Goal: Information Seeking & Learning: Learn about a topic

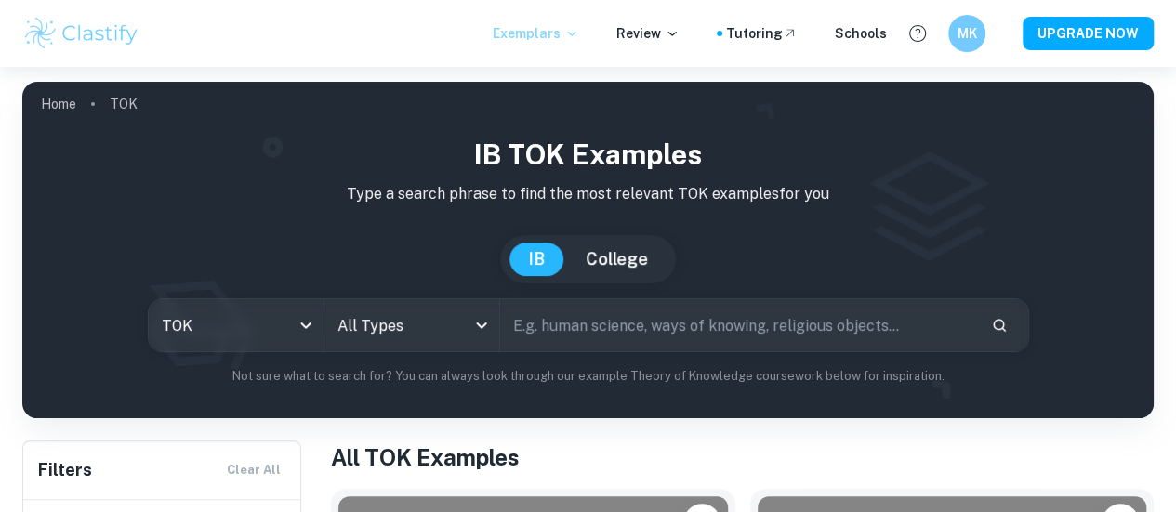
click at [562, 35] on p "Exemplars" at bounding box center [536, 33] width 86 height 20
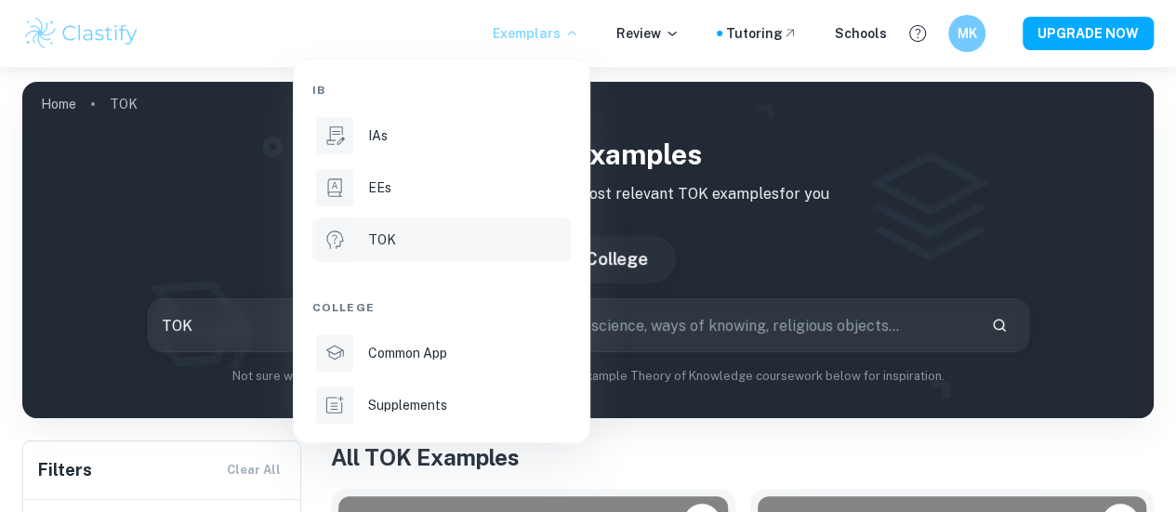
click at [402, 233] on div "TOK" at bounding box center [467, 240] width 199 height 20
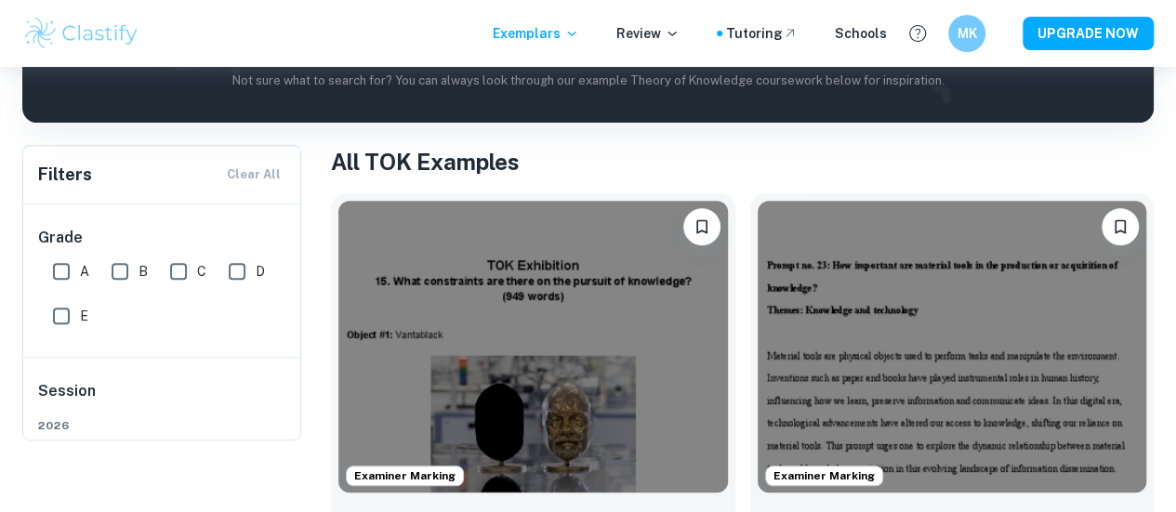
scroll to position [173, 0]
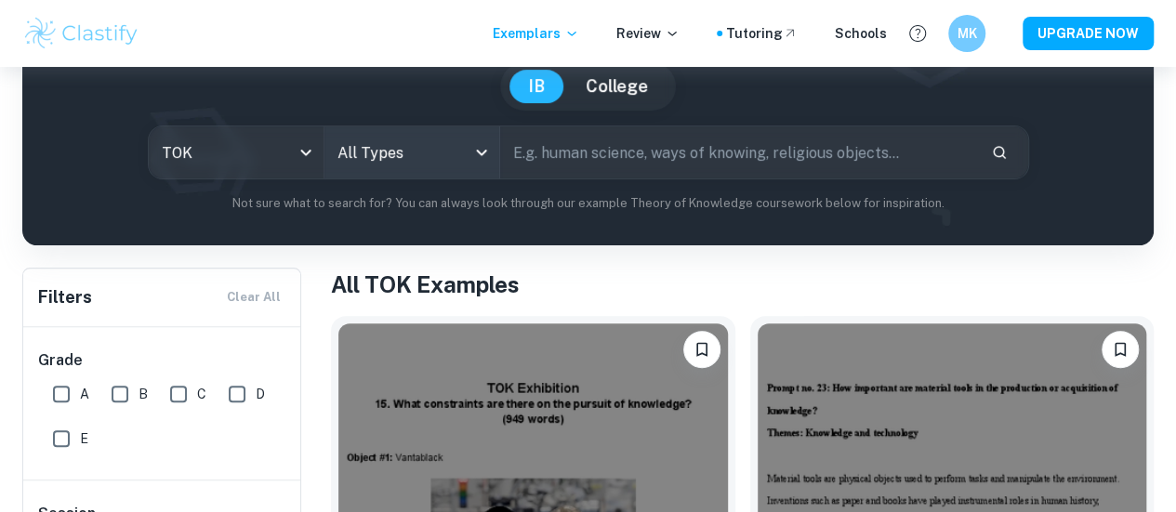
click at [398, 155] on body "We value your privacy We use cookies to enhance your browsing experience, serve…" at bounding box center [588, 150] width 1176 height 512
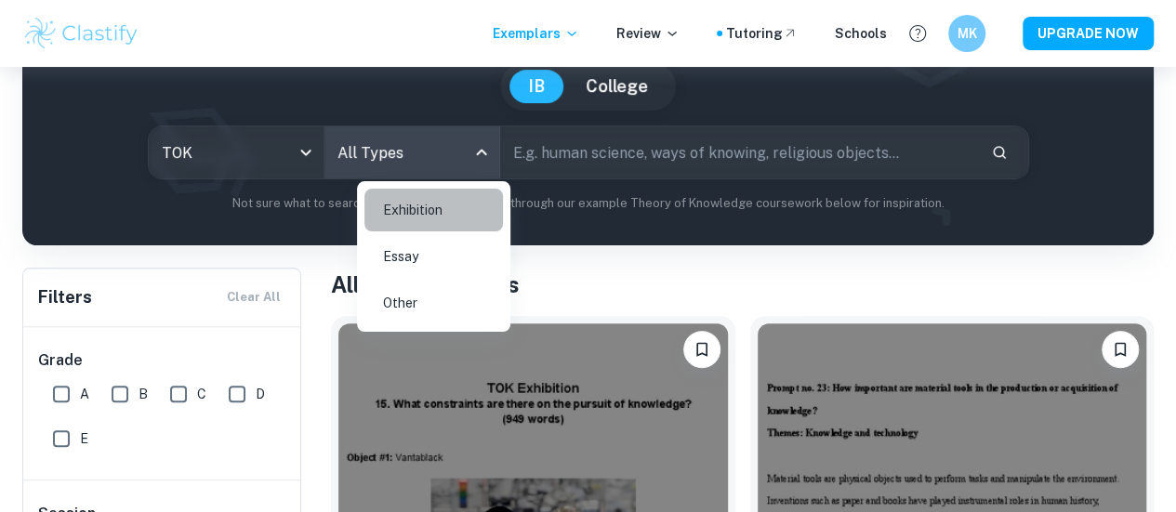
click at [402, 198] on li "Exhibition" at bounding box center [433, 210] width 138 height 43
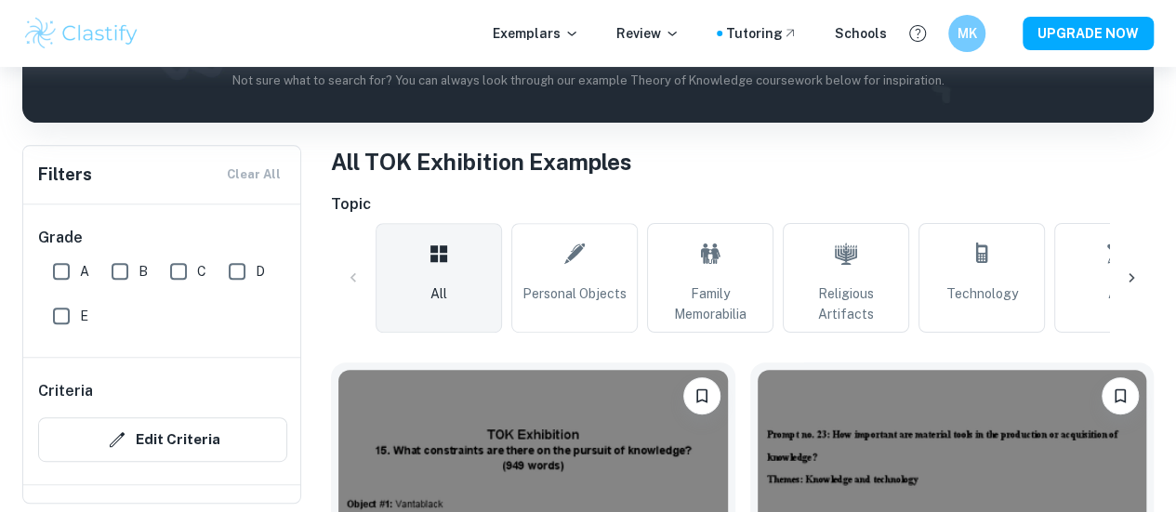
scroll to position [297, 0]
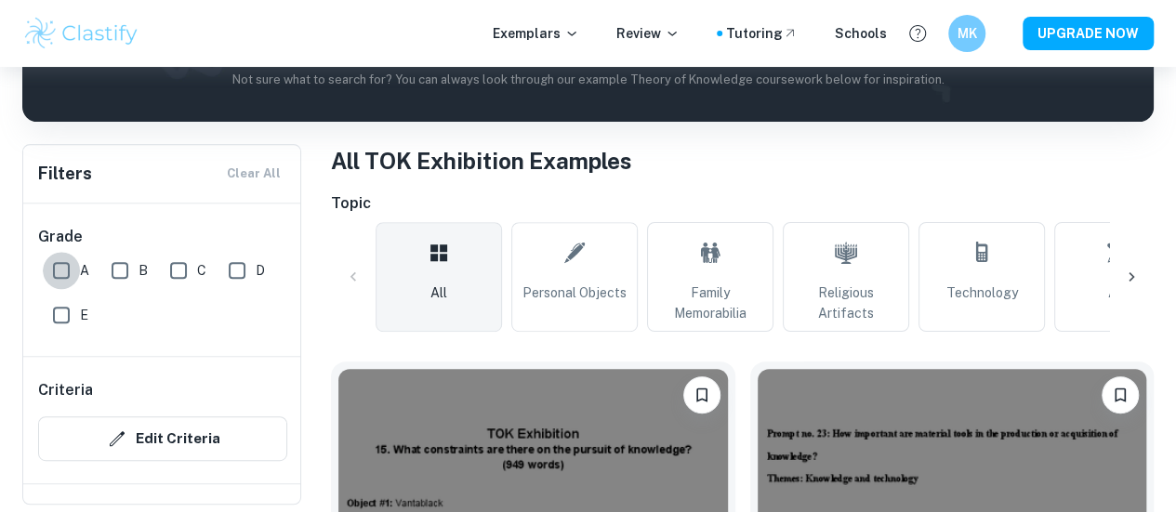
click at [59, 272] on input "A" at bounding box center [61, 270] width 37 height 37
checkbox input "true"
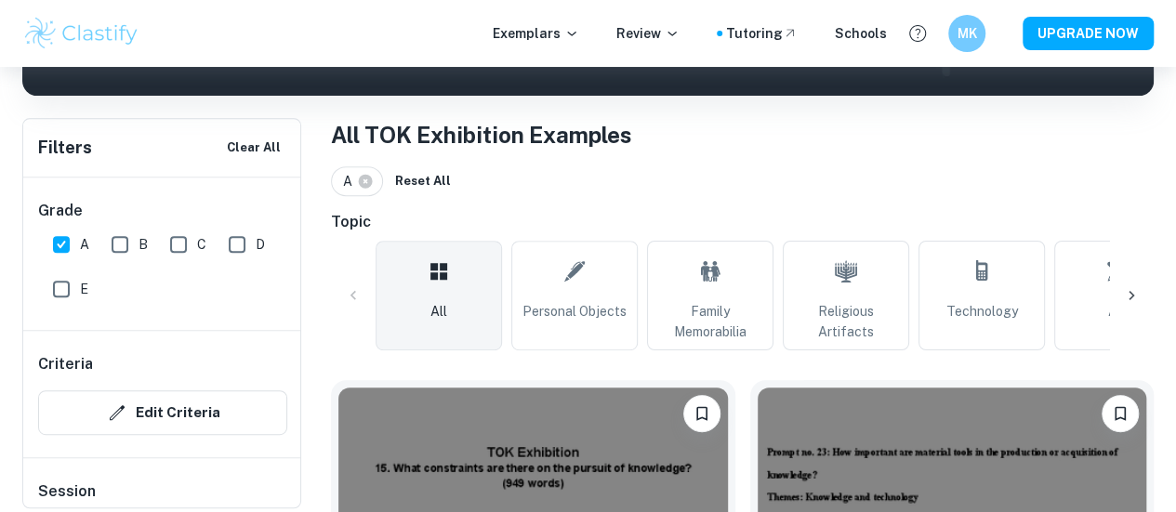
scroll to position [328, 0]
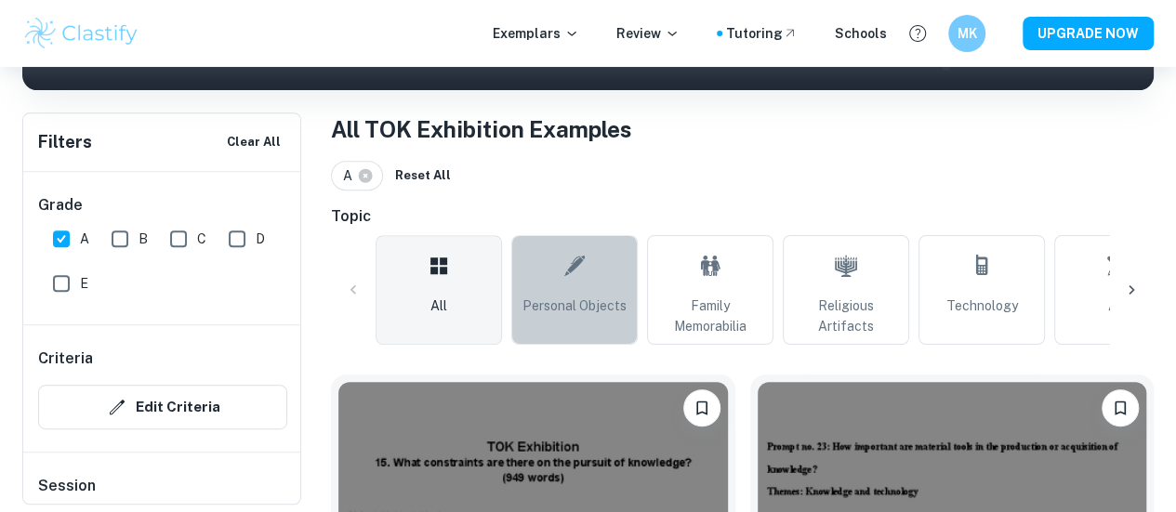
click at [570, 301] on span "Personal Objects" at bounding box center [574, 306] width 104 height 20
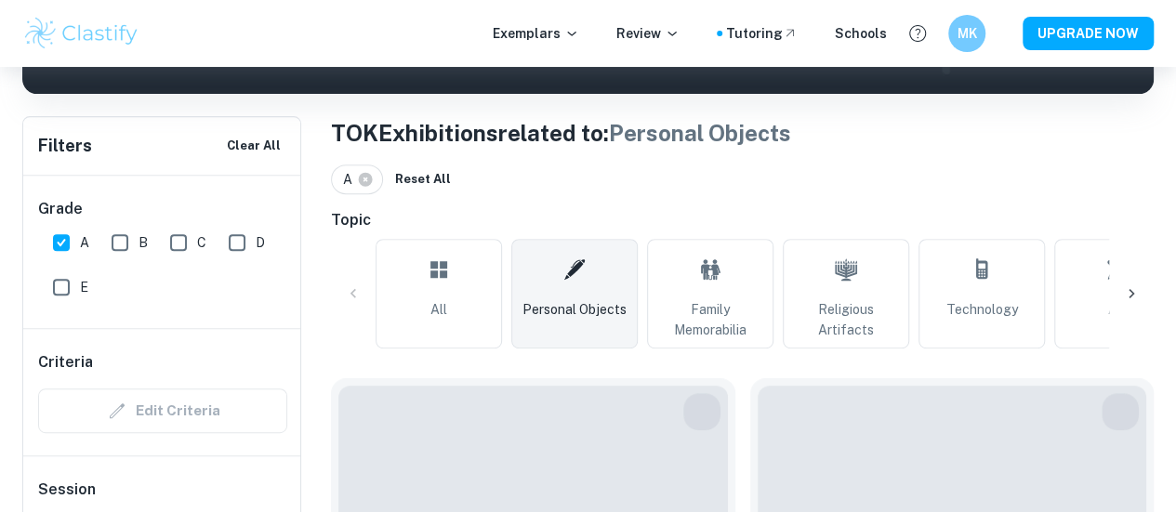
scroll to position [349, 0]
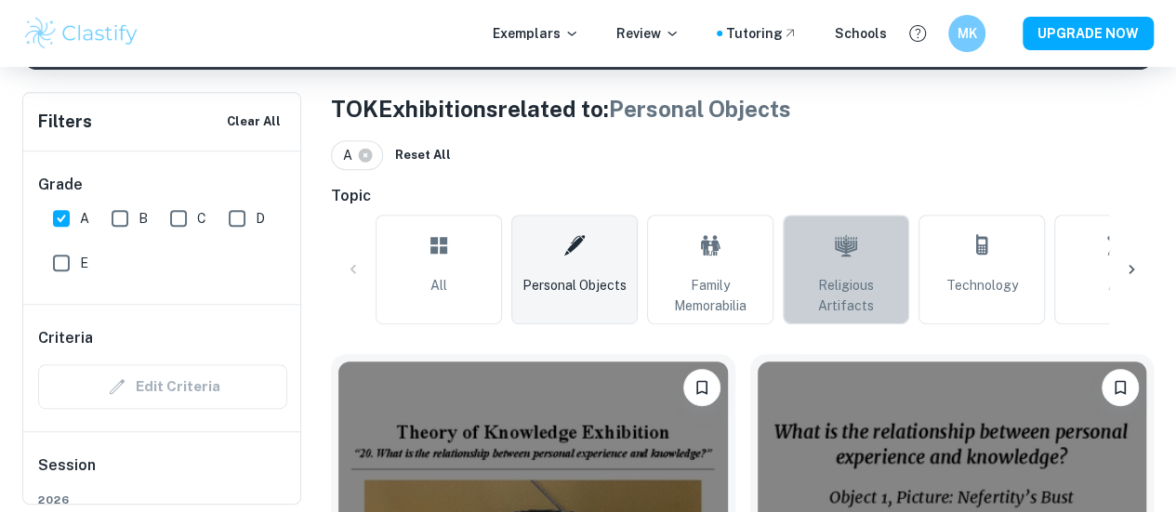
click at [838, 275] on span "Religious Artifacts" at bounding box center [846, 295] width 110 height 41
type input "Religious Artifacts"
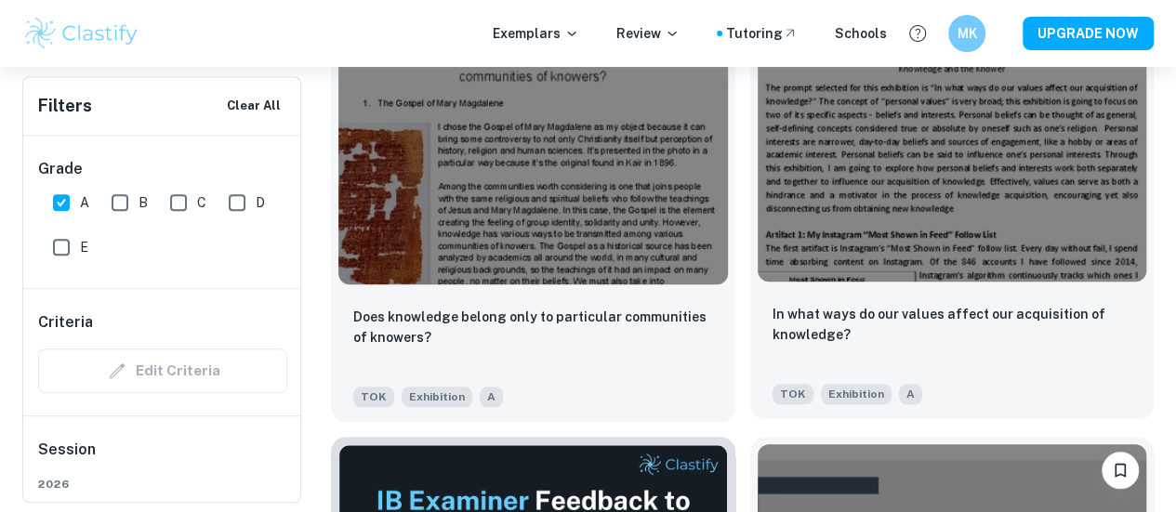
scroll to position [688, 0]
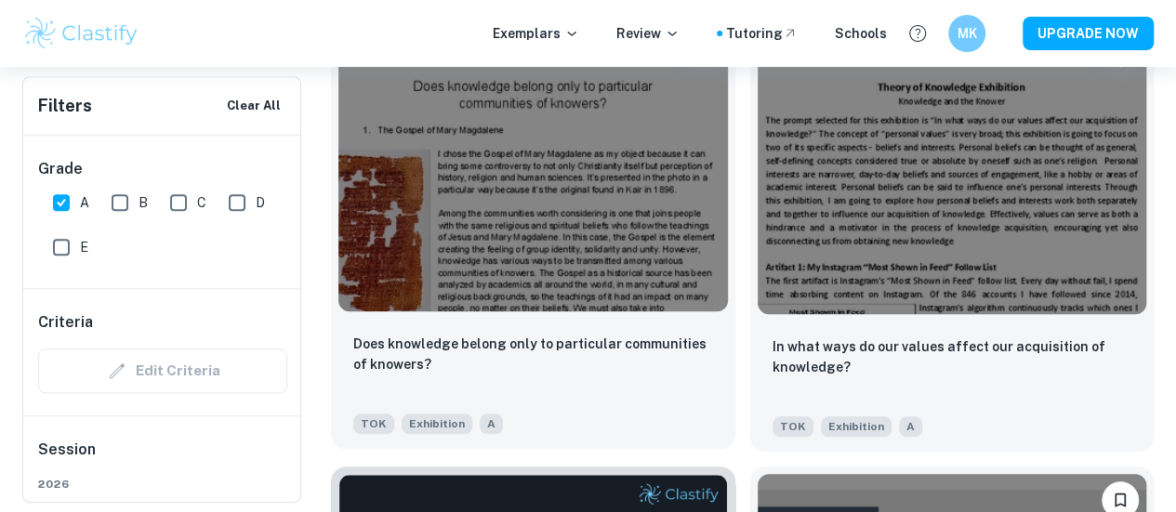
click at [475, 116] on img at bounding box center [532, 166] width 389 height 292
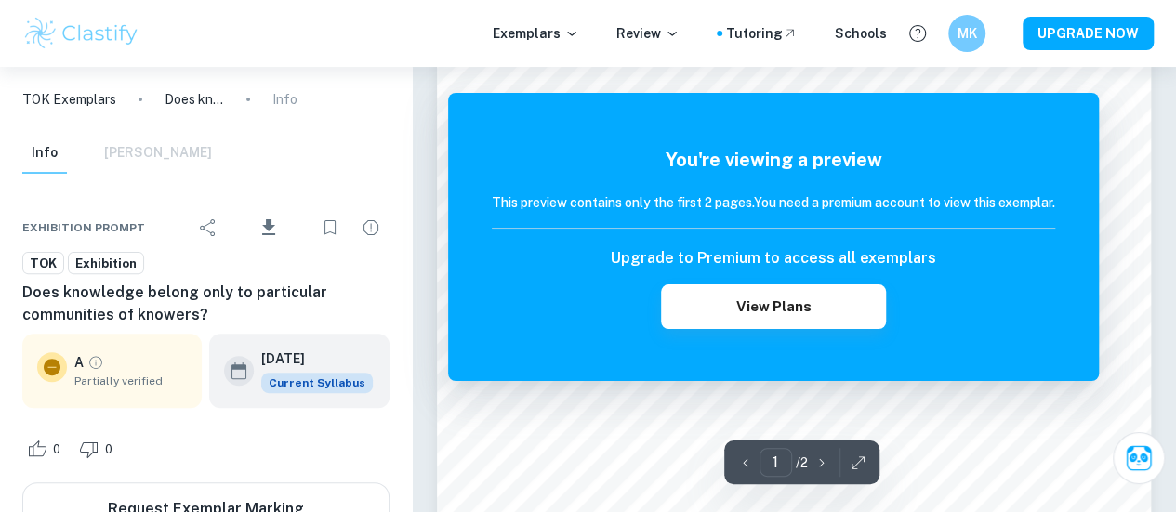
scroll to position [167, 0]
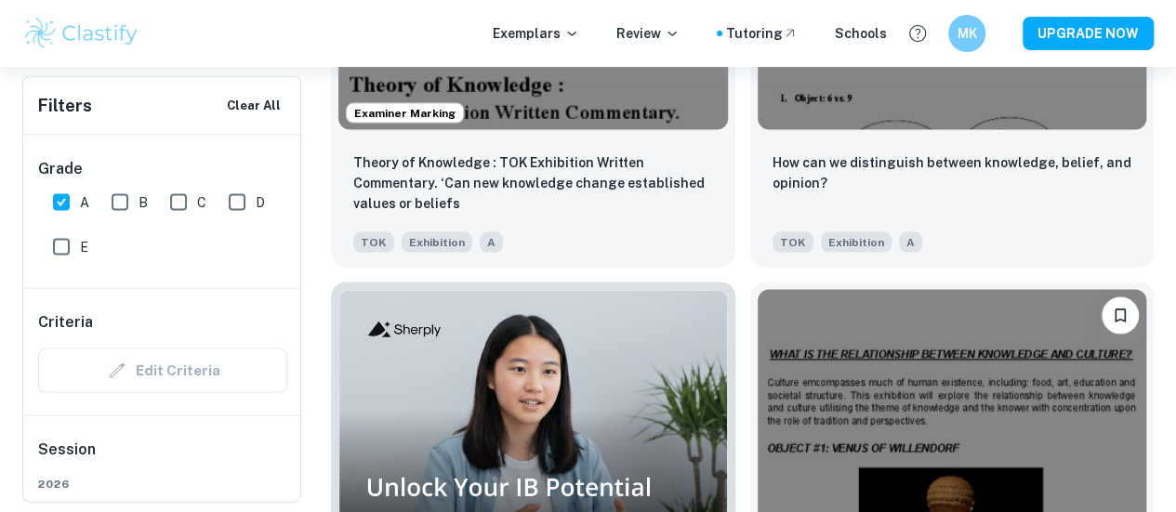
scroll to position [1664, 0]
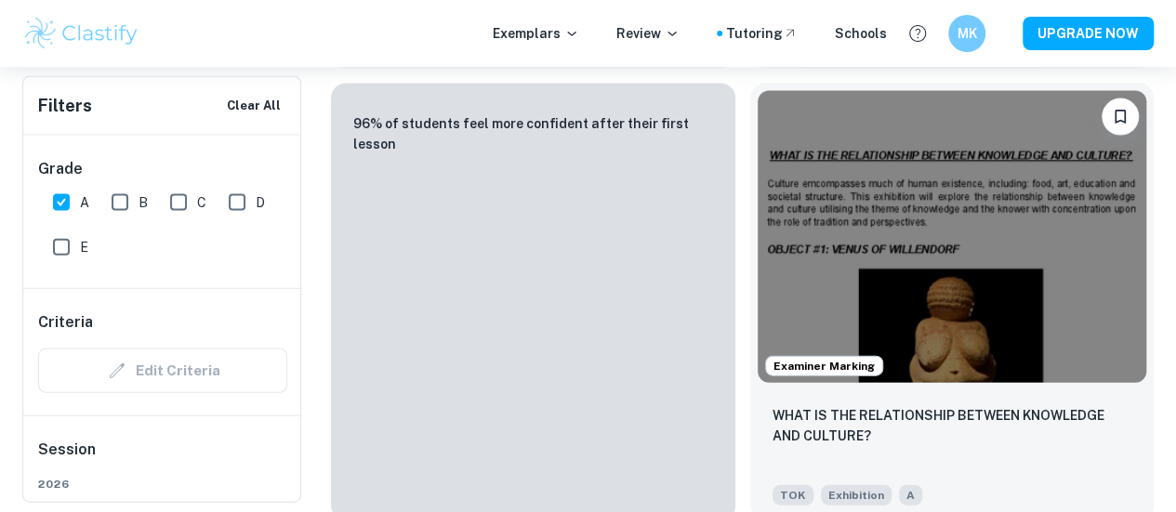
scroll to position [1975, 0]
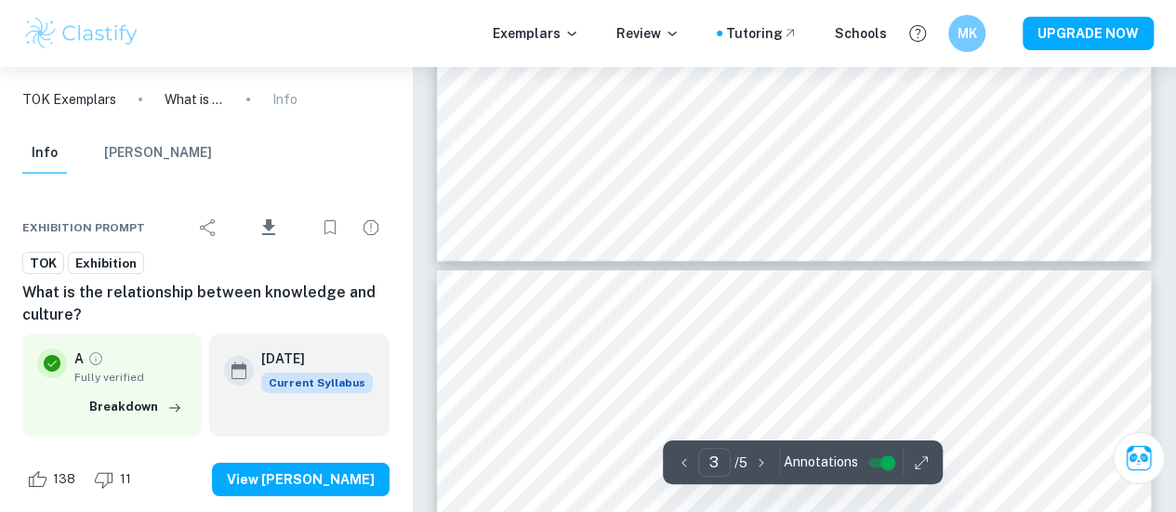
scroll to position [3100, 0]
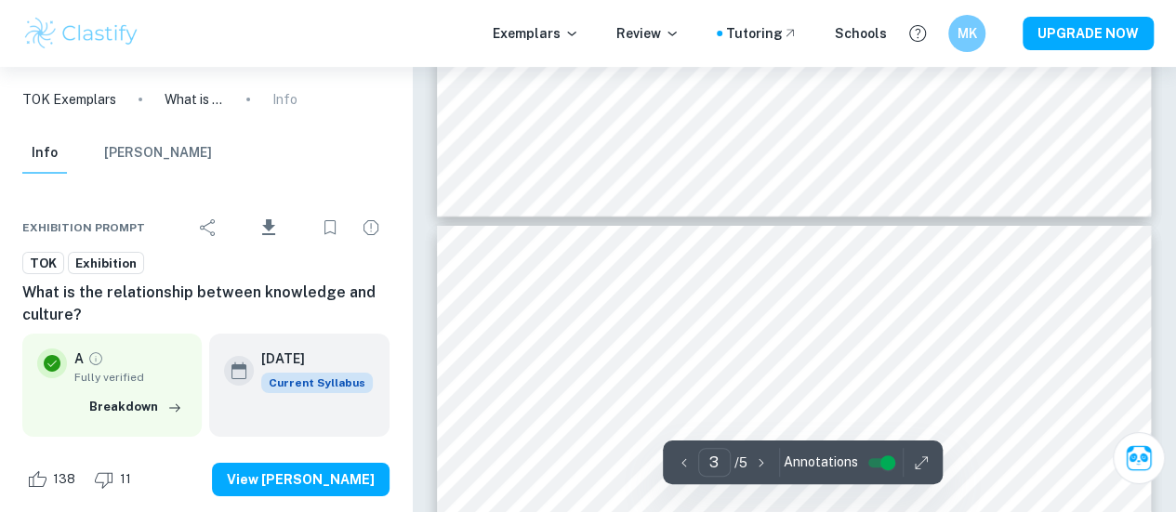
type input "4"
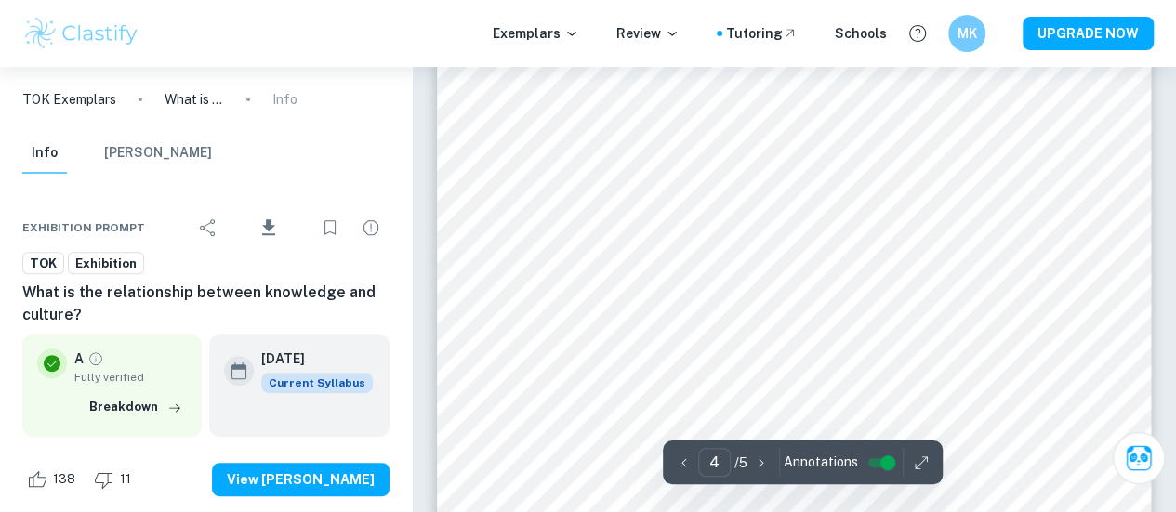
scroll to position [3788, 0]
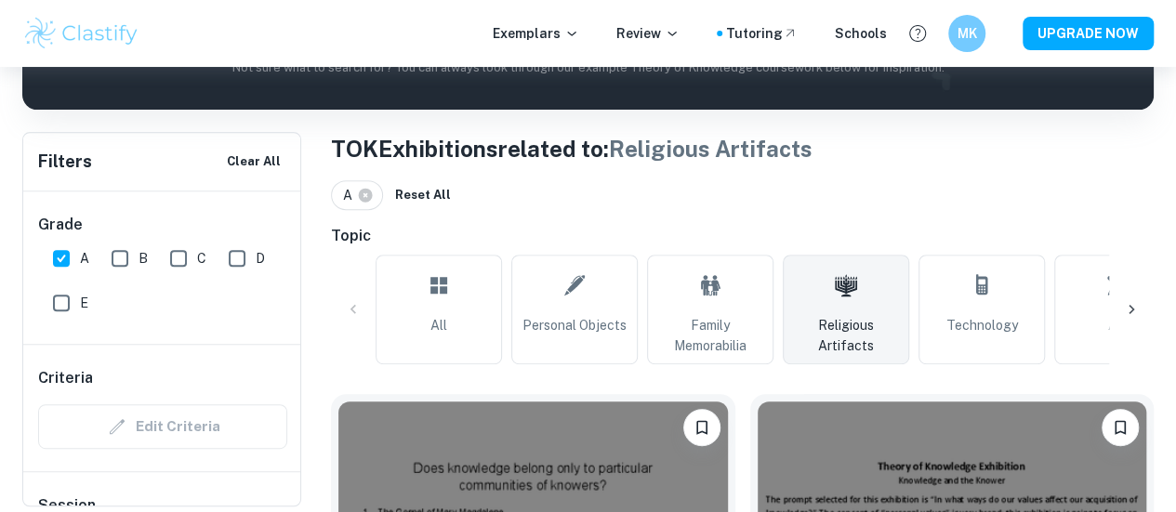
scroll to position [310, 0]
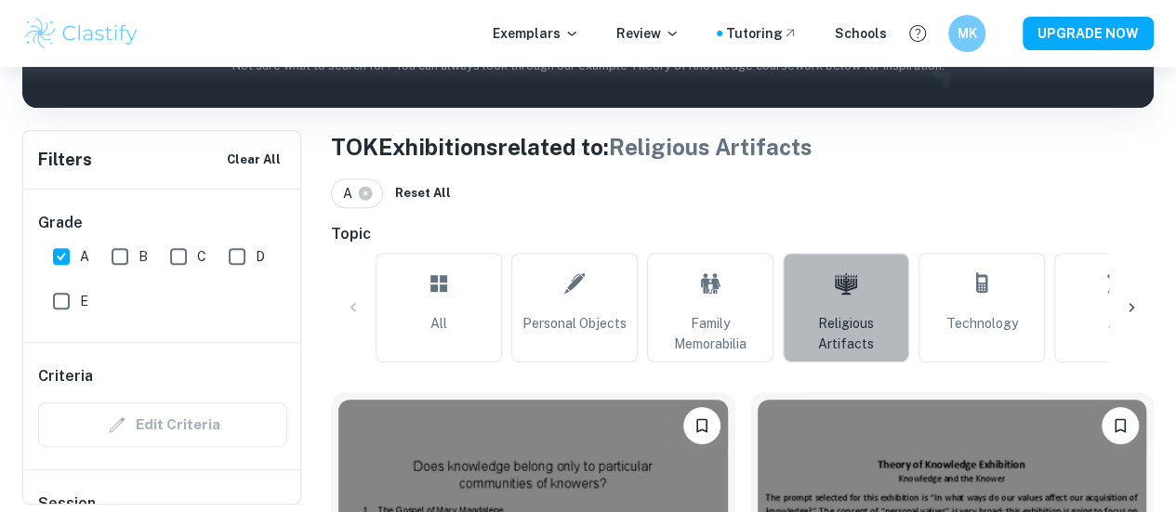
click at [816, 334] on span "Religious Artifacts" at bounding box center [846, 333] width 110 height 41
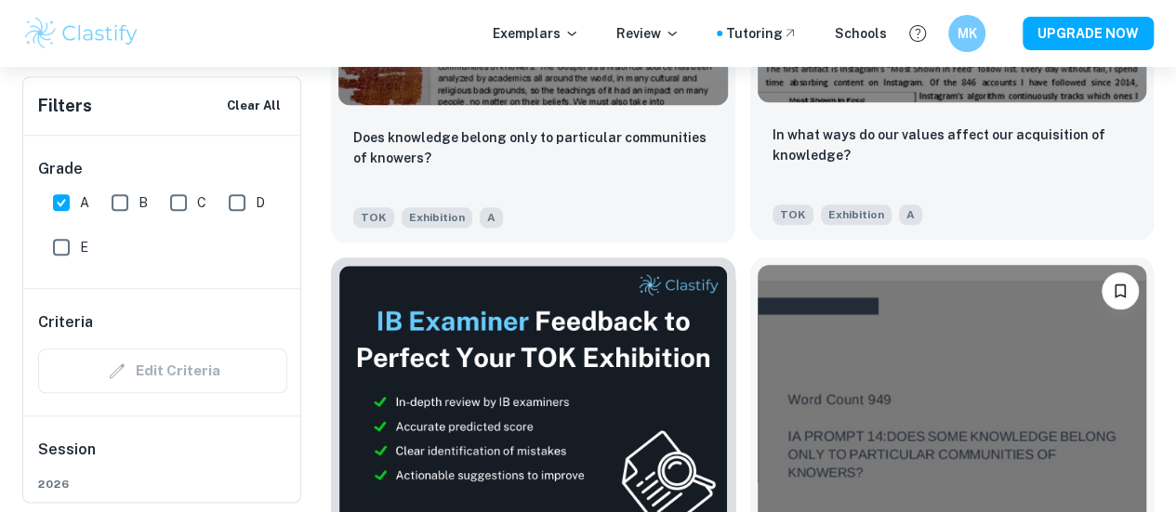
scroll to position [900, 0]
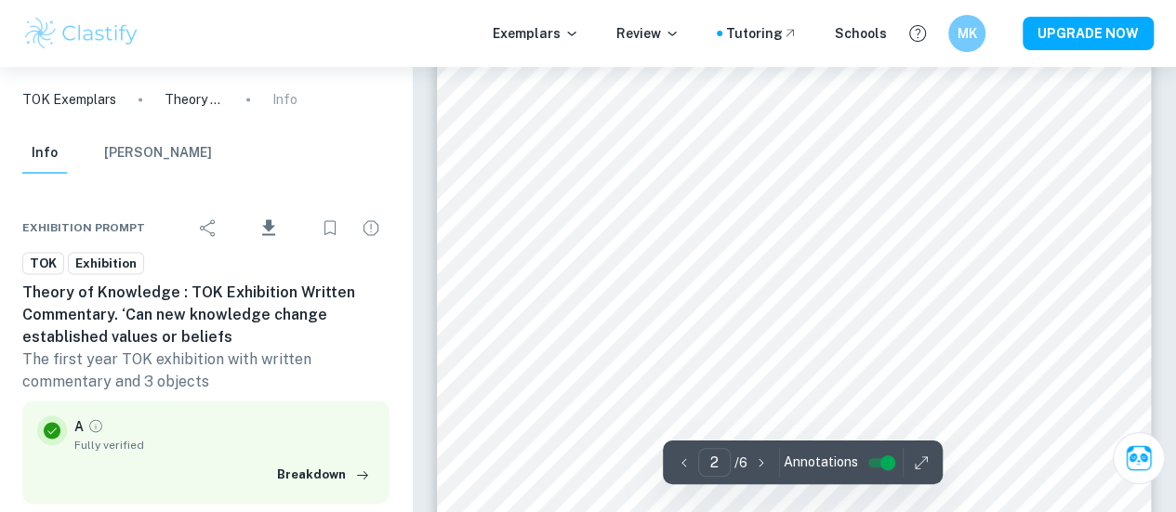
scroll to position [1373, 0]
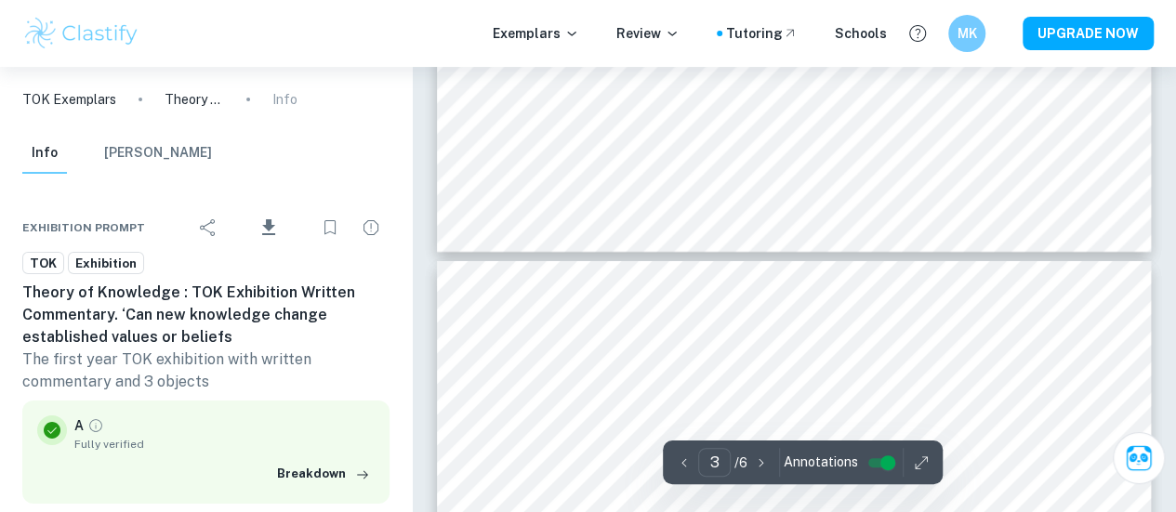
type input "4"
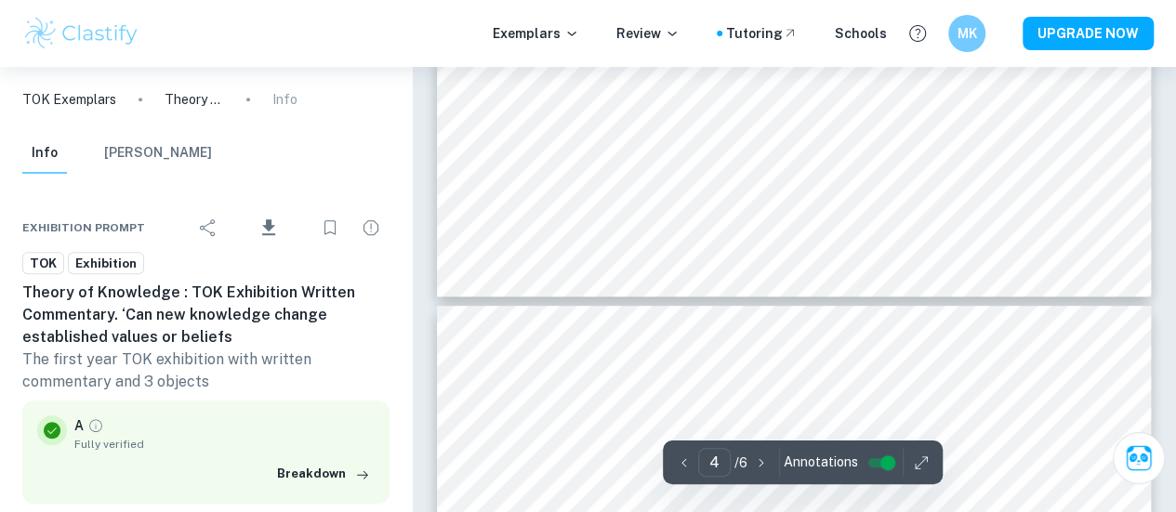
scroll to position [4080, 0]
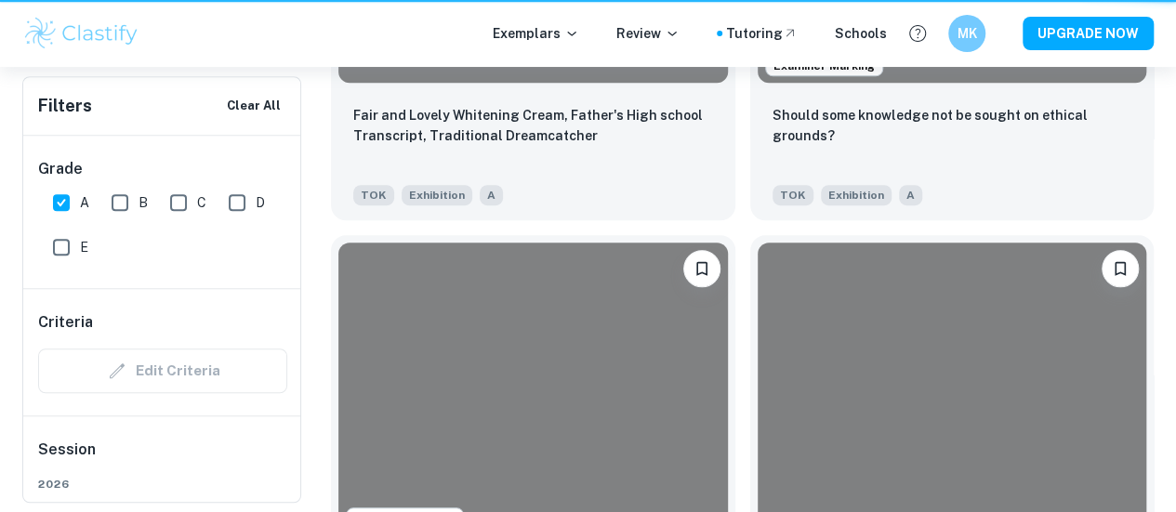
scroll to position [900, 0]
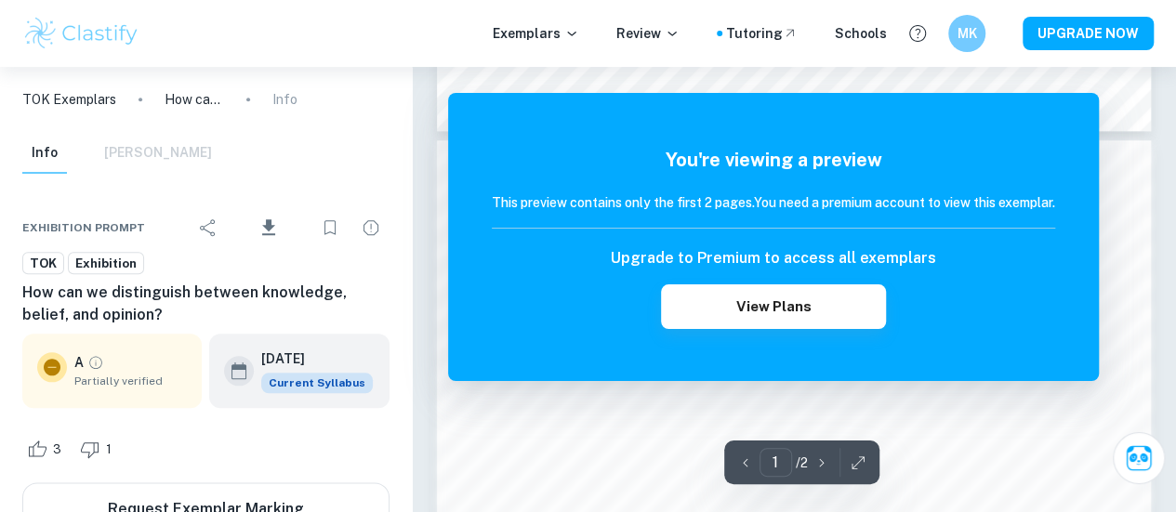
scroll to position [878, 0]
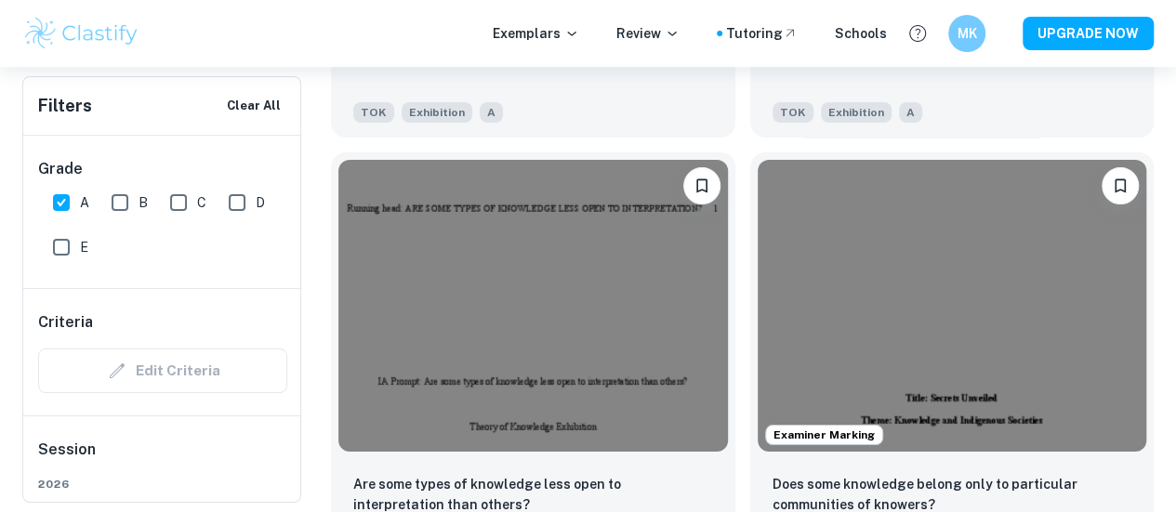
scroll to position [6873, 0]
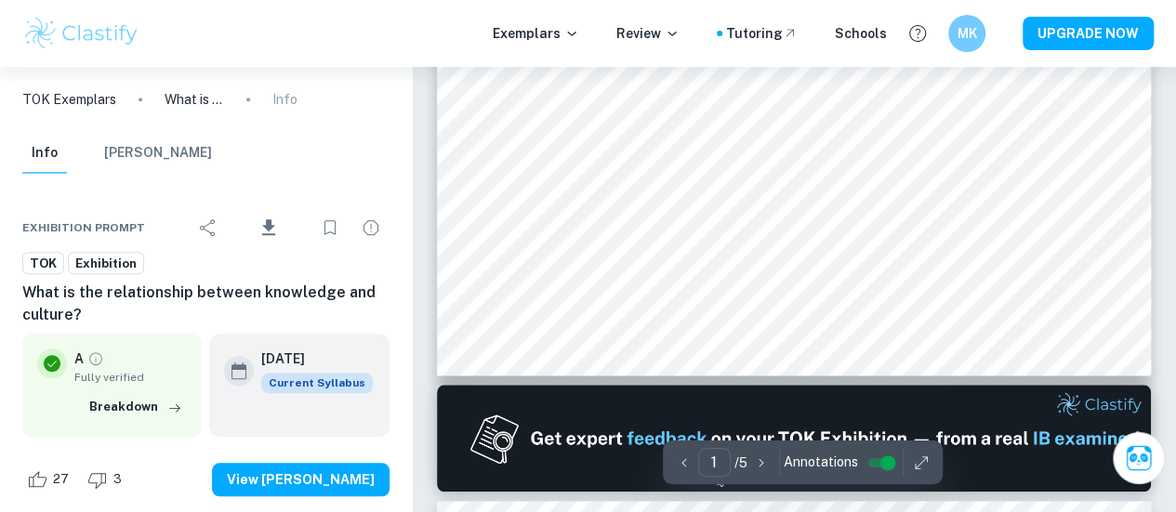
scroll to position [719, 0]
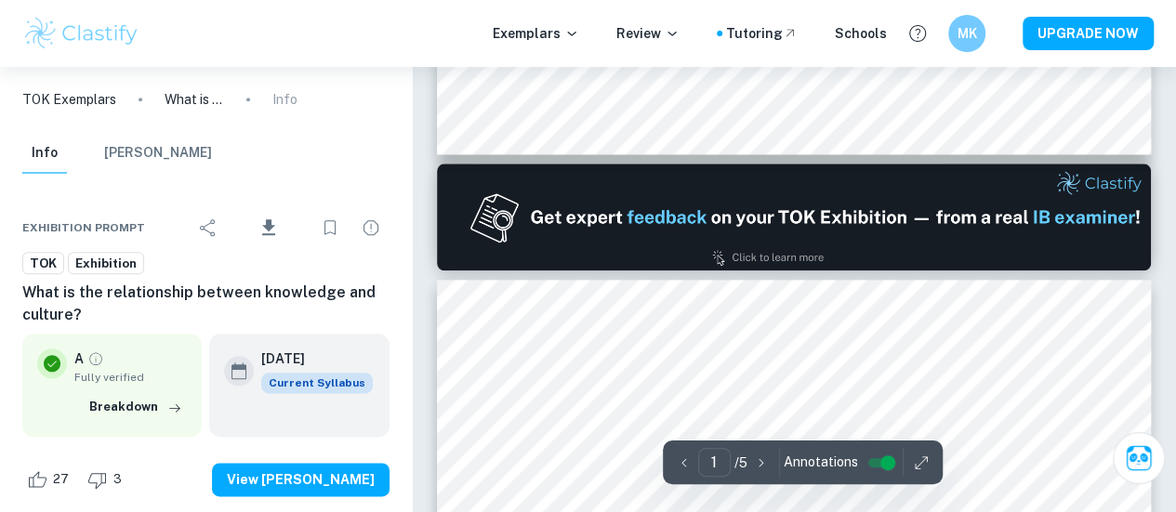
type input "2"
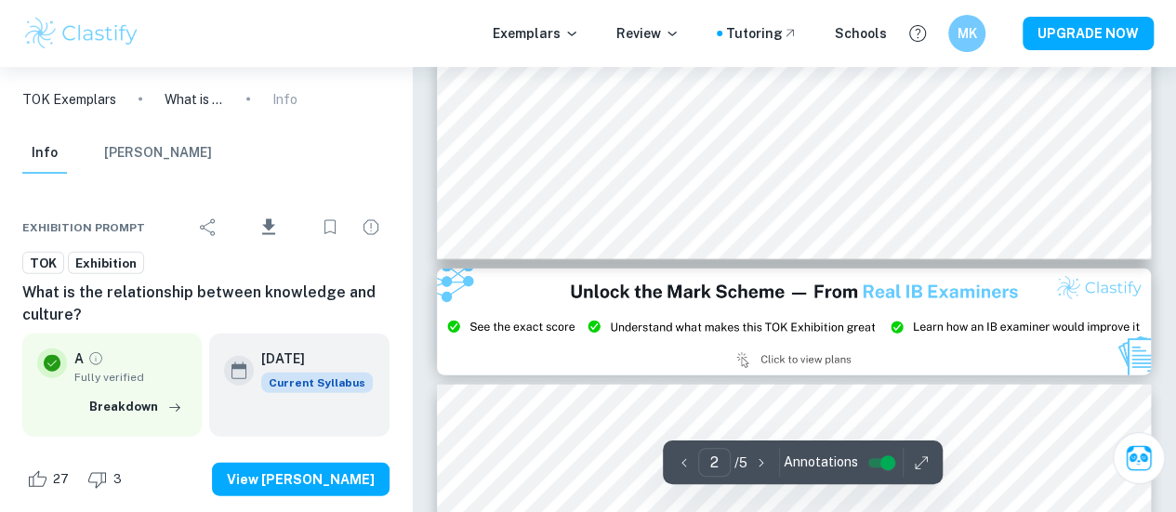
scroll to position [1968, 0]
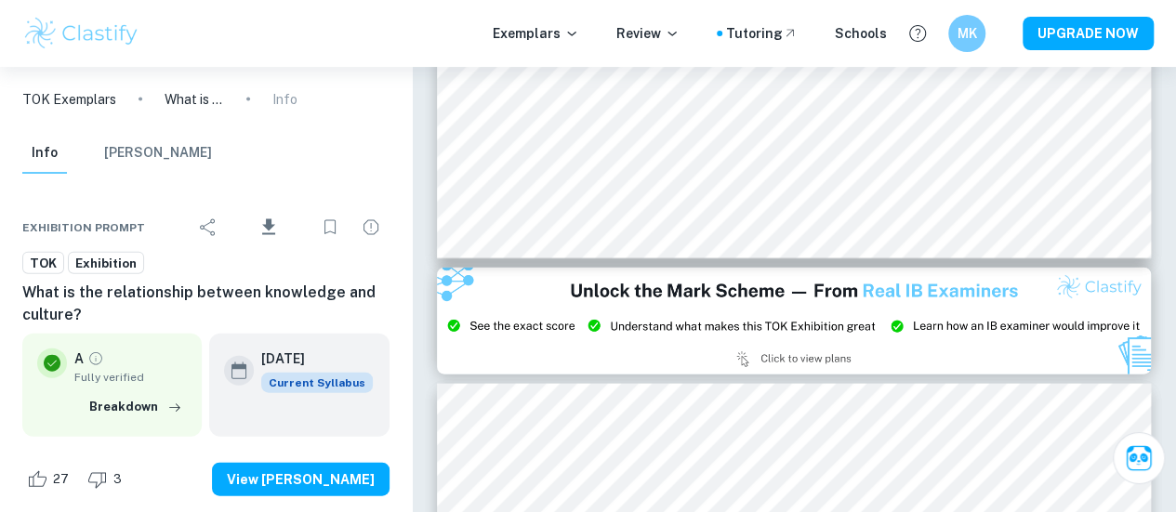
click at [491, 318] on img at bounding box center [794, 321] width 714 height 107
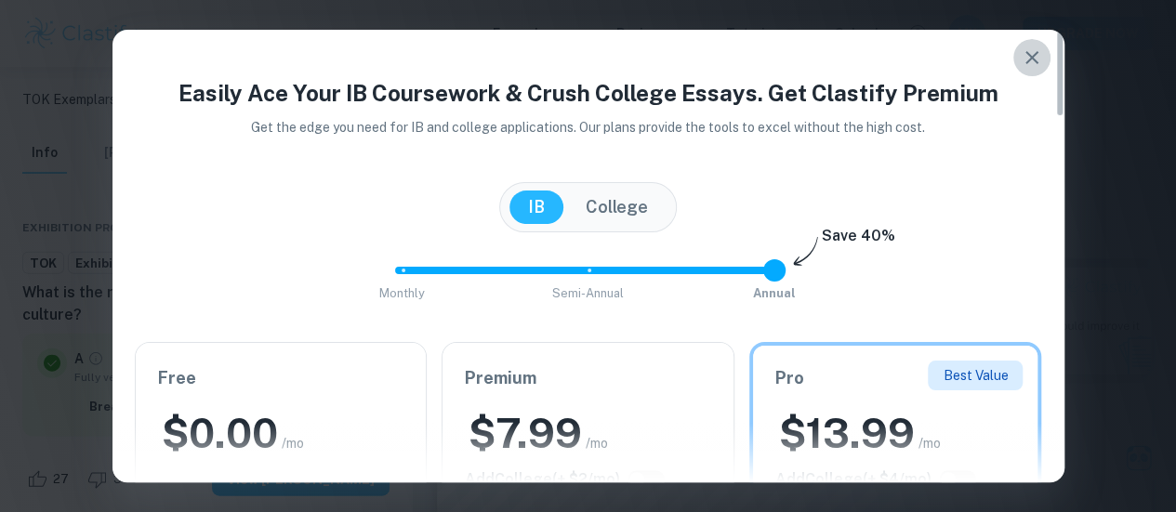
click at [1031, 51] on icon "button" at bounding box center [1032, 57] width 22 height 22
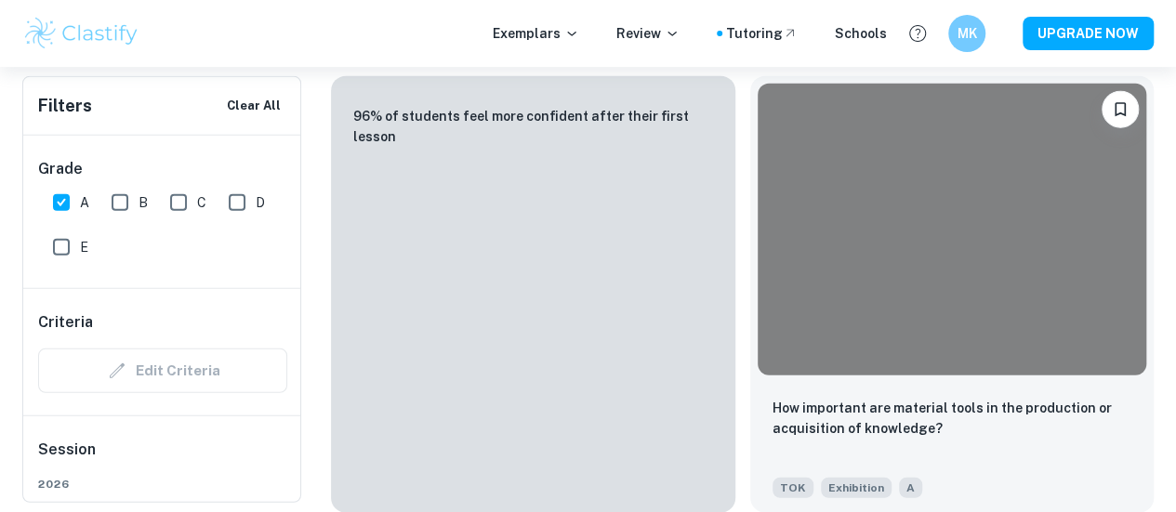
scroll to position [9243, 0]
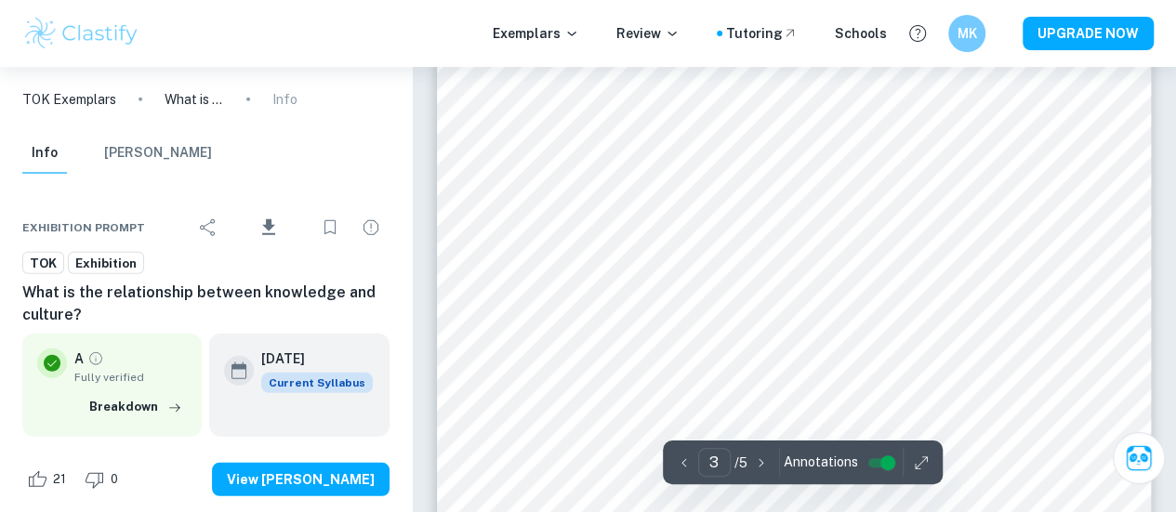
scroll to position [2421, 0]
type input "1"
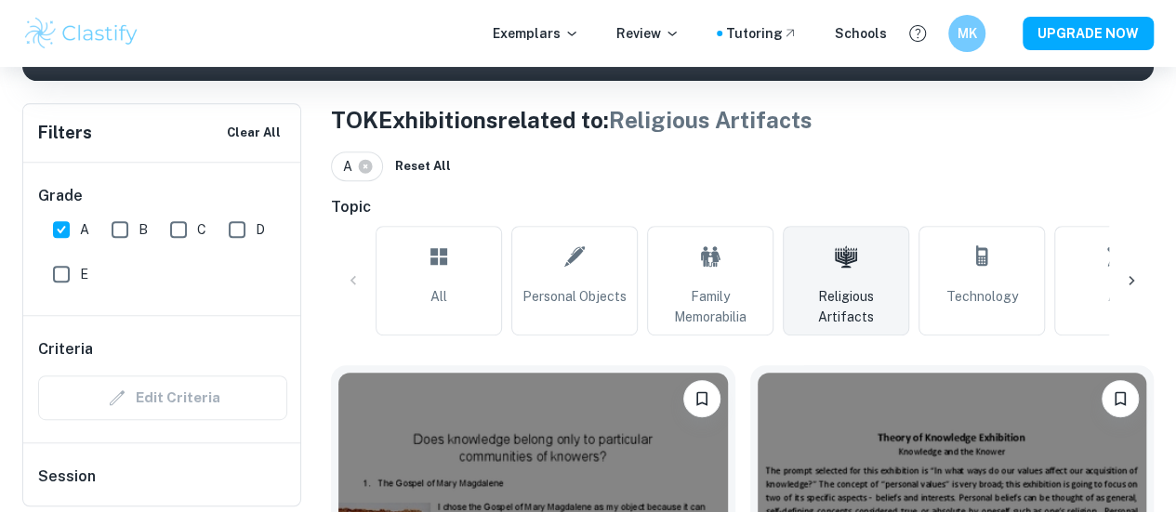
scroll to position [339, 0]
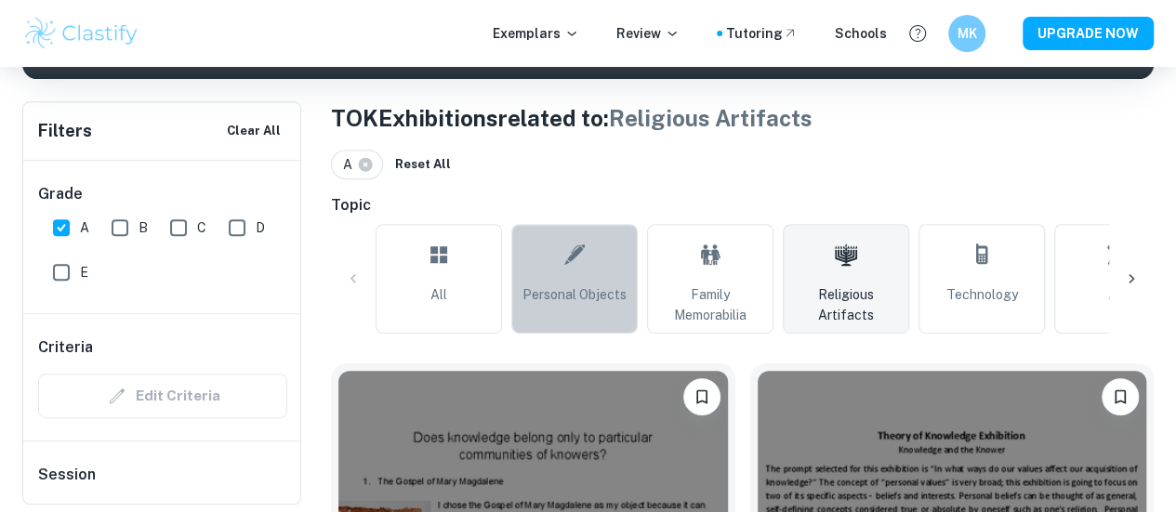
click at [524, 231] on link "Personal Objects" at bounding box center [574, 279] width 126 height 110
type input "Personal Objects"
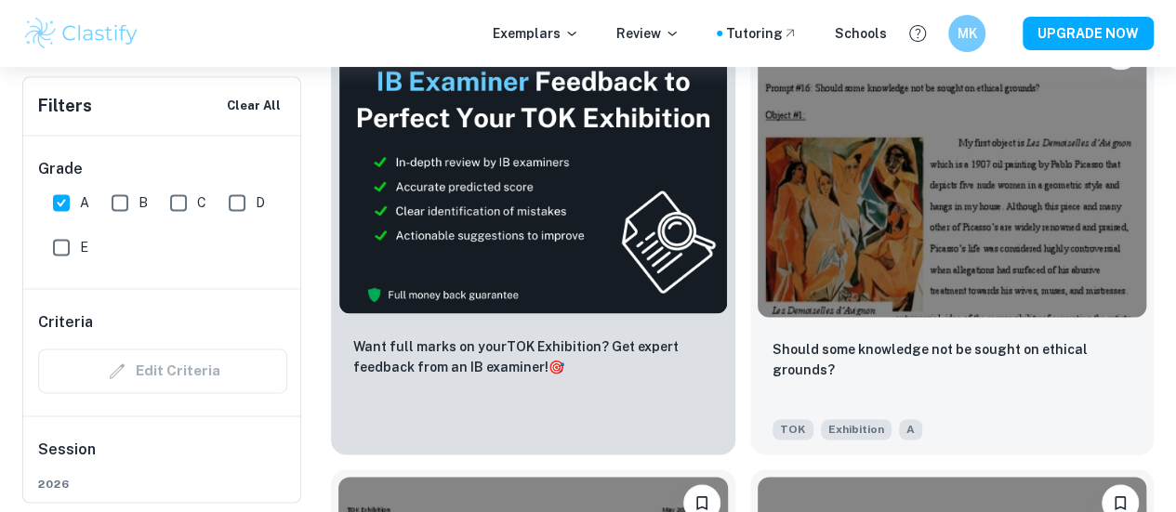
scroll to position [4752, 0]
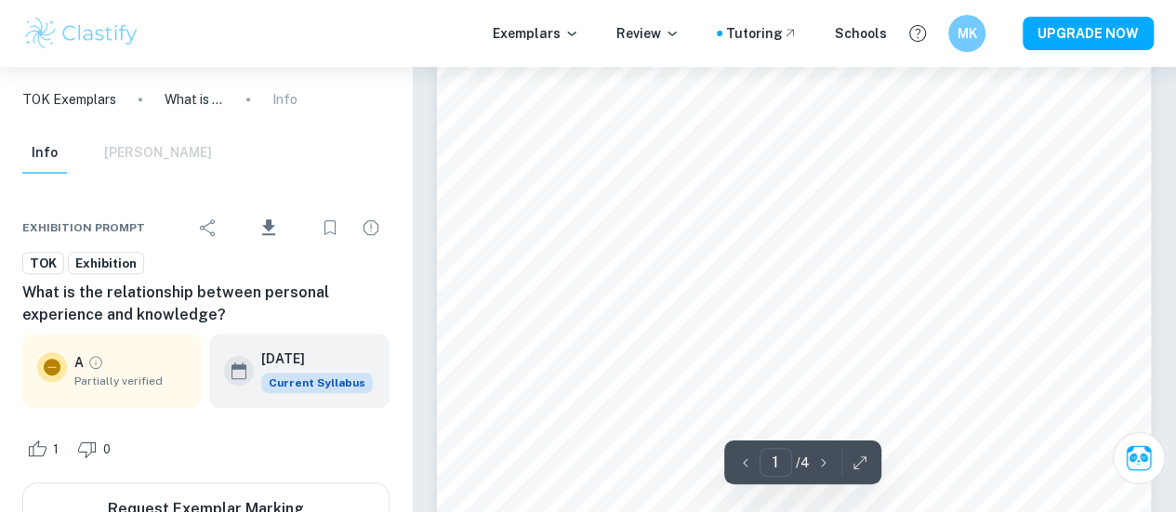
scroll to position [468, 0]
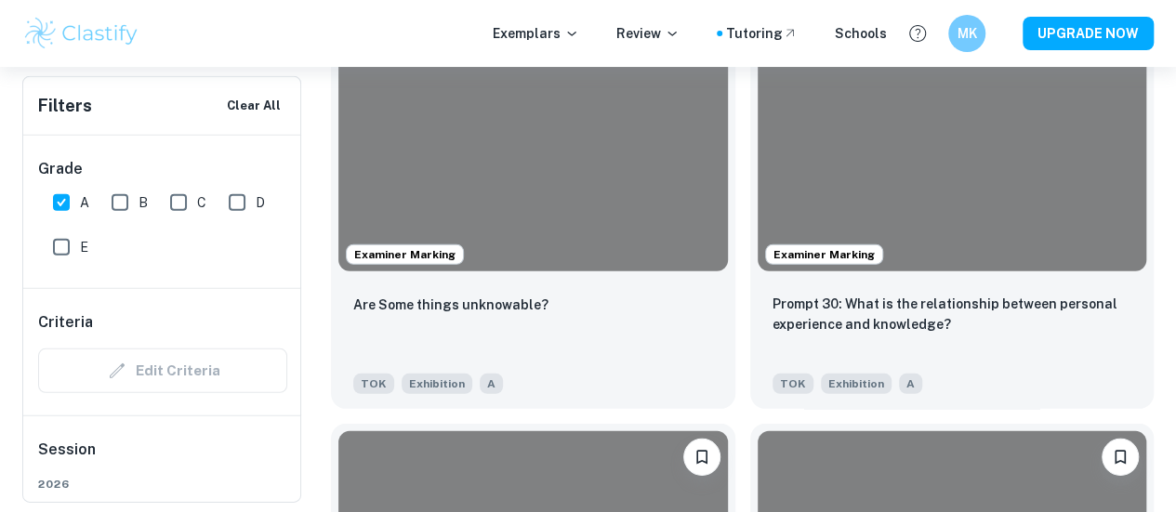
scroll to position [6148, 0]
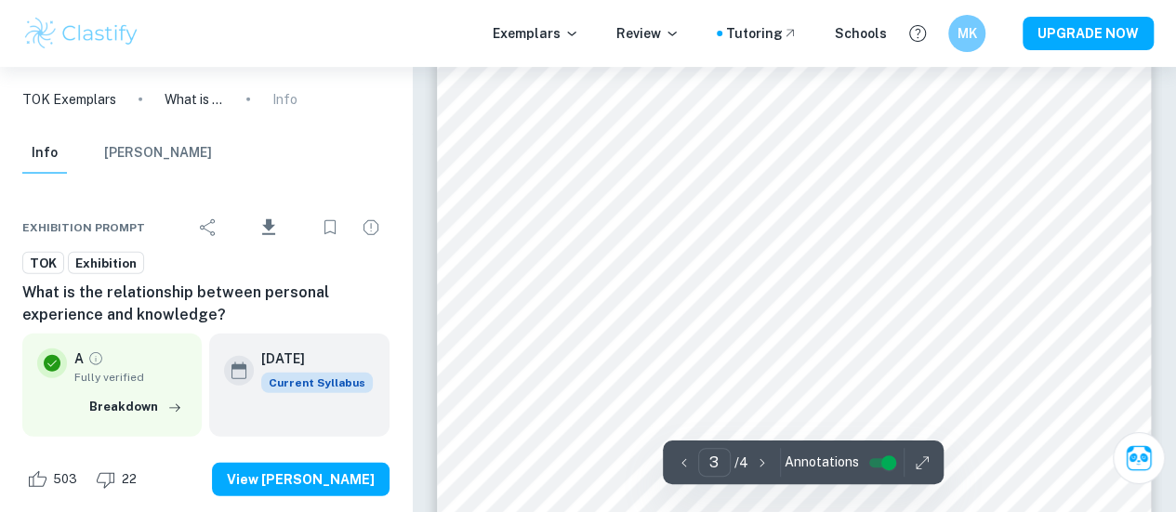
scroll to position [2451, 0]
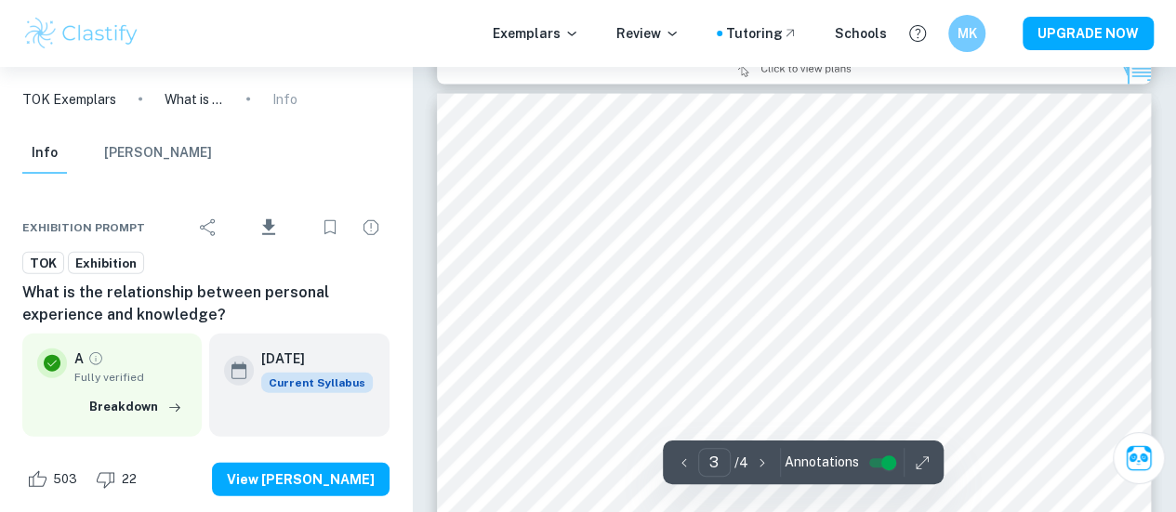
type input "2"
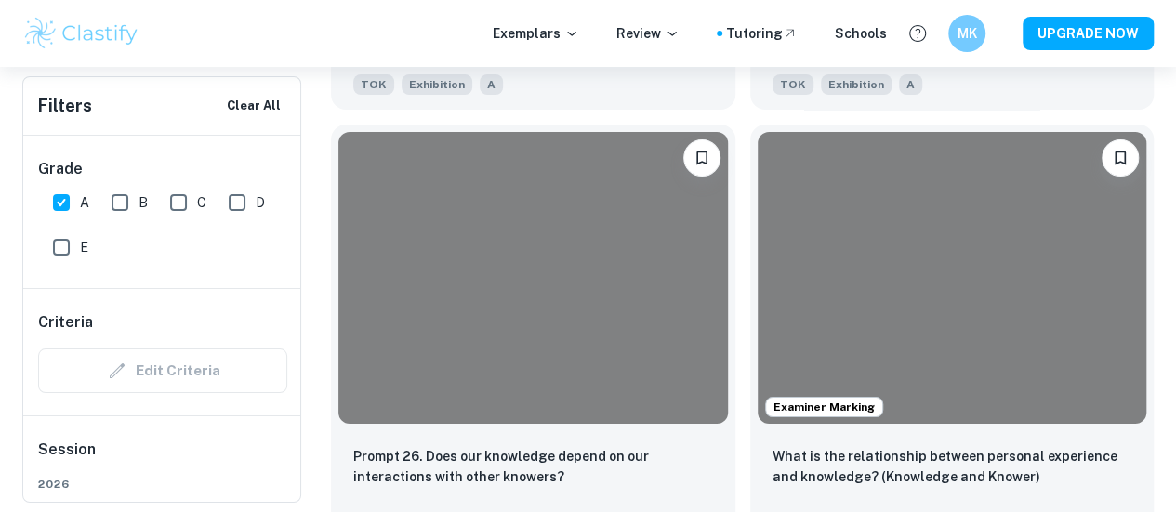
scroll to position [6891, 0]
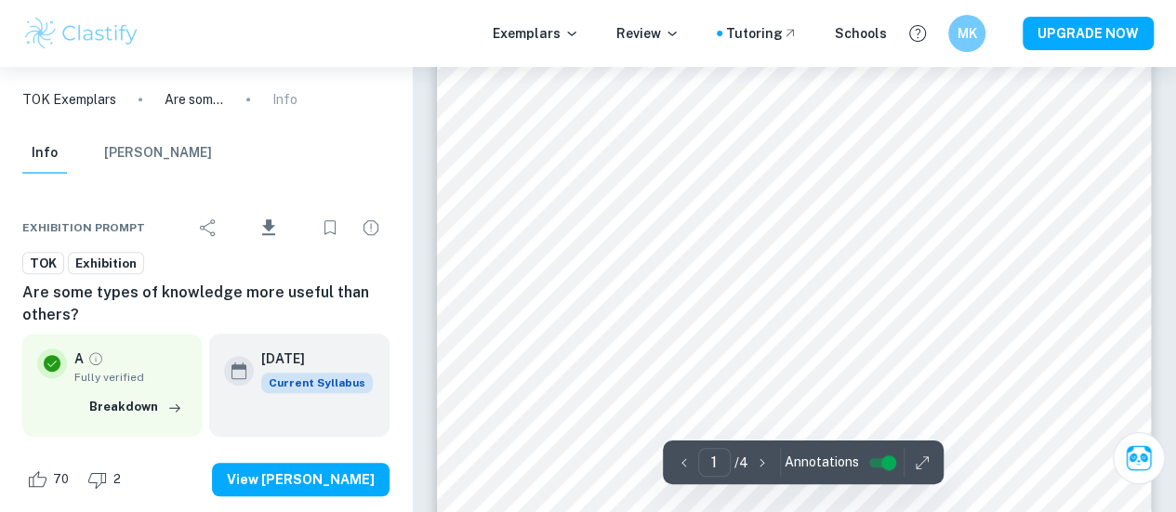
scroll to position [384, 0]
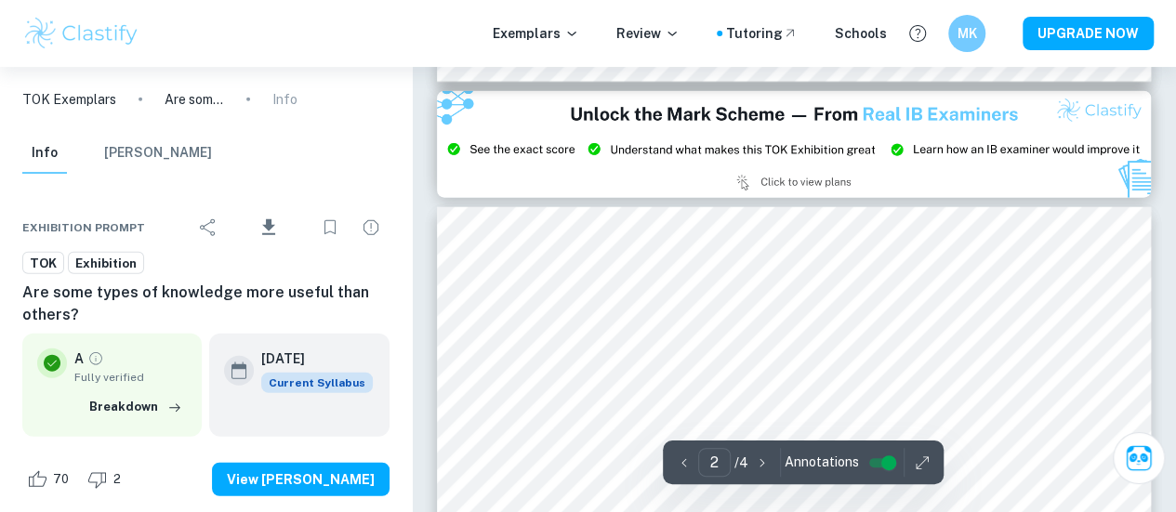
type input "3"
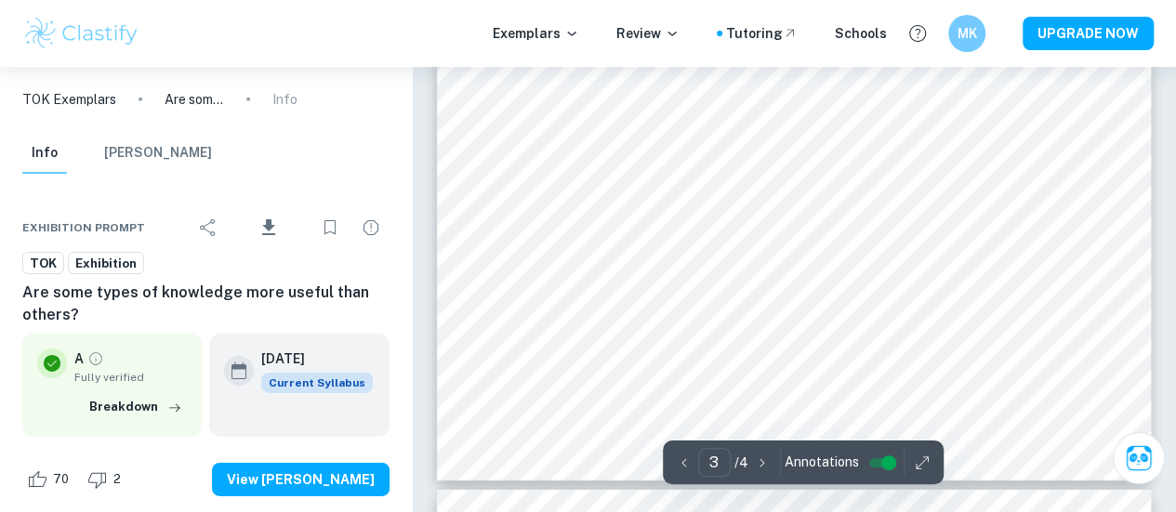
scroll to position [2880, 0]
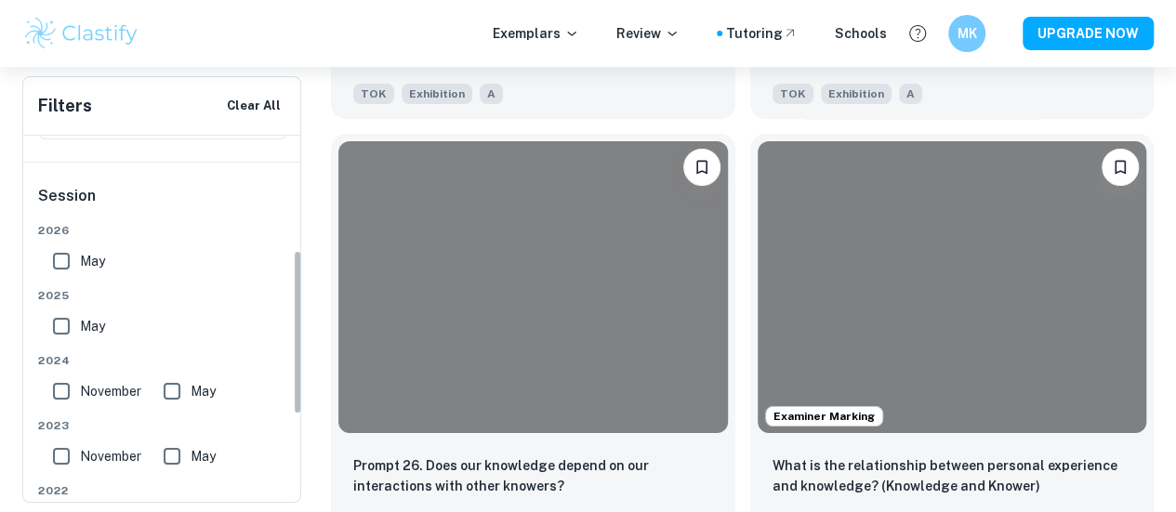
scroll to position [255, 0]
